Goal: Information Seeking & Learning: Learn about a topic

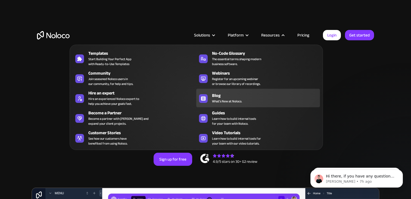
click at [221, 99] on span "What's New at Noloco." at bounding box center [227, 101] width 30 height 5
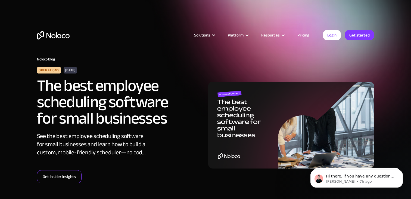
click at [66, 180] on link "Get insider insights" at bounding box center [59, 176] width 45 height 13
